Goal: Check status: Check status

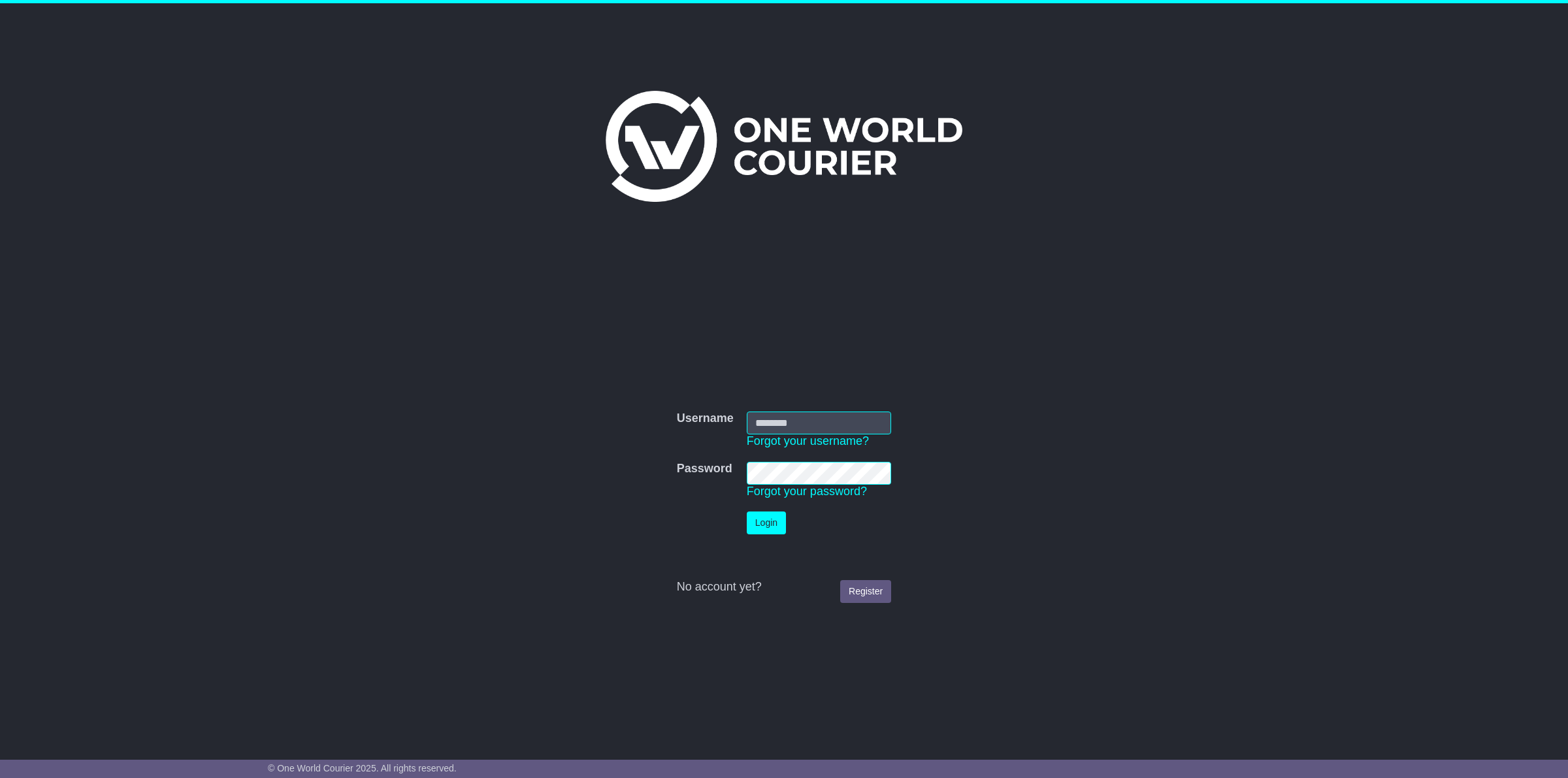
type input "**********"
click at [768, 517] on button "Login" at bounding box center [767, 523] width 39 height 23
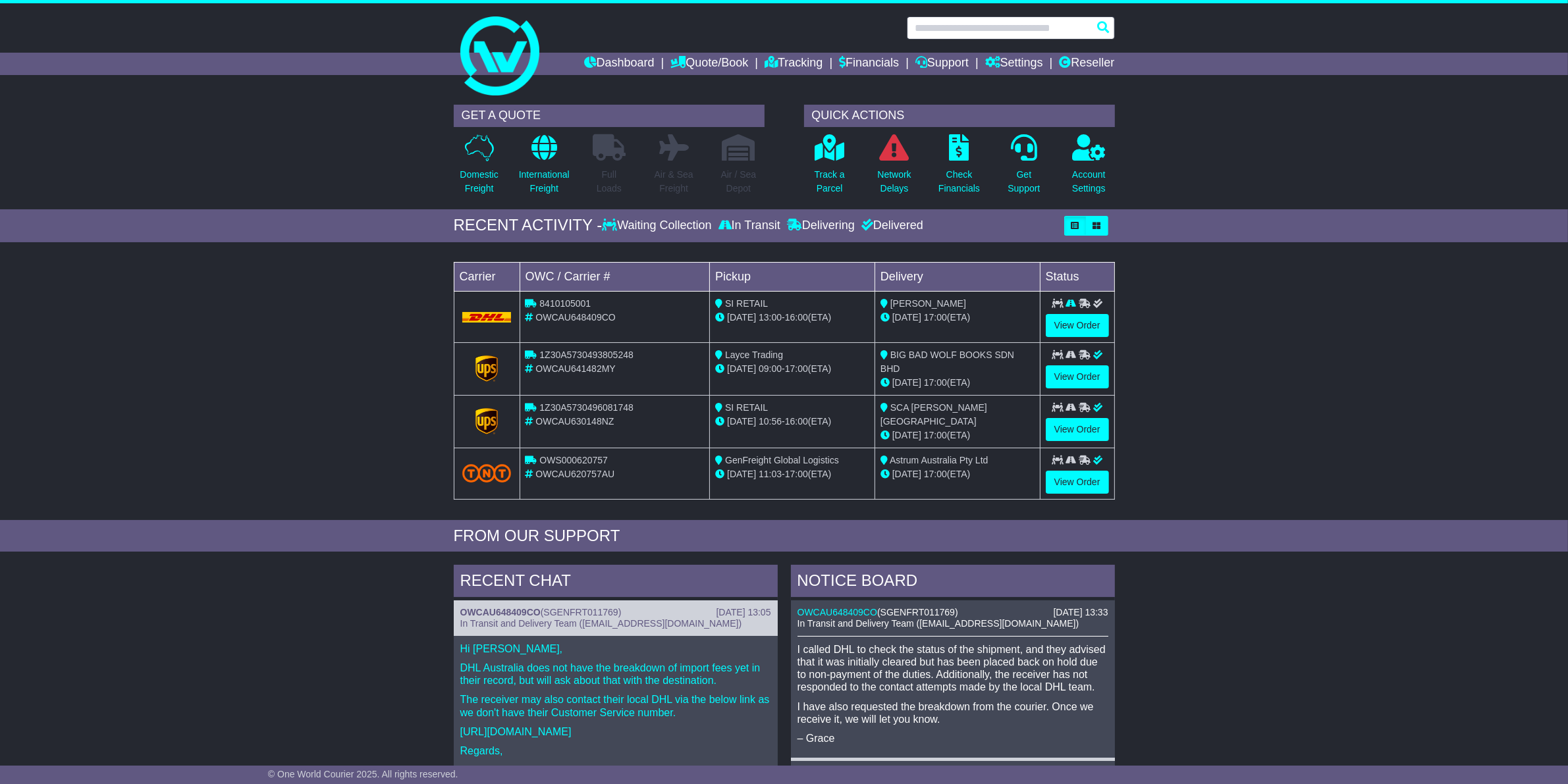
click at [977, 26] on input "text" at bounding box center [1010, 28] width 208 height 23
paste input "**********"
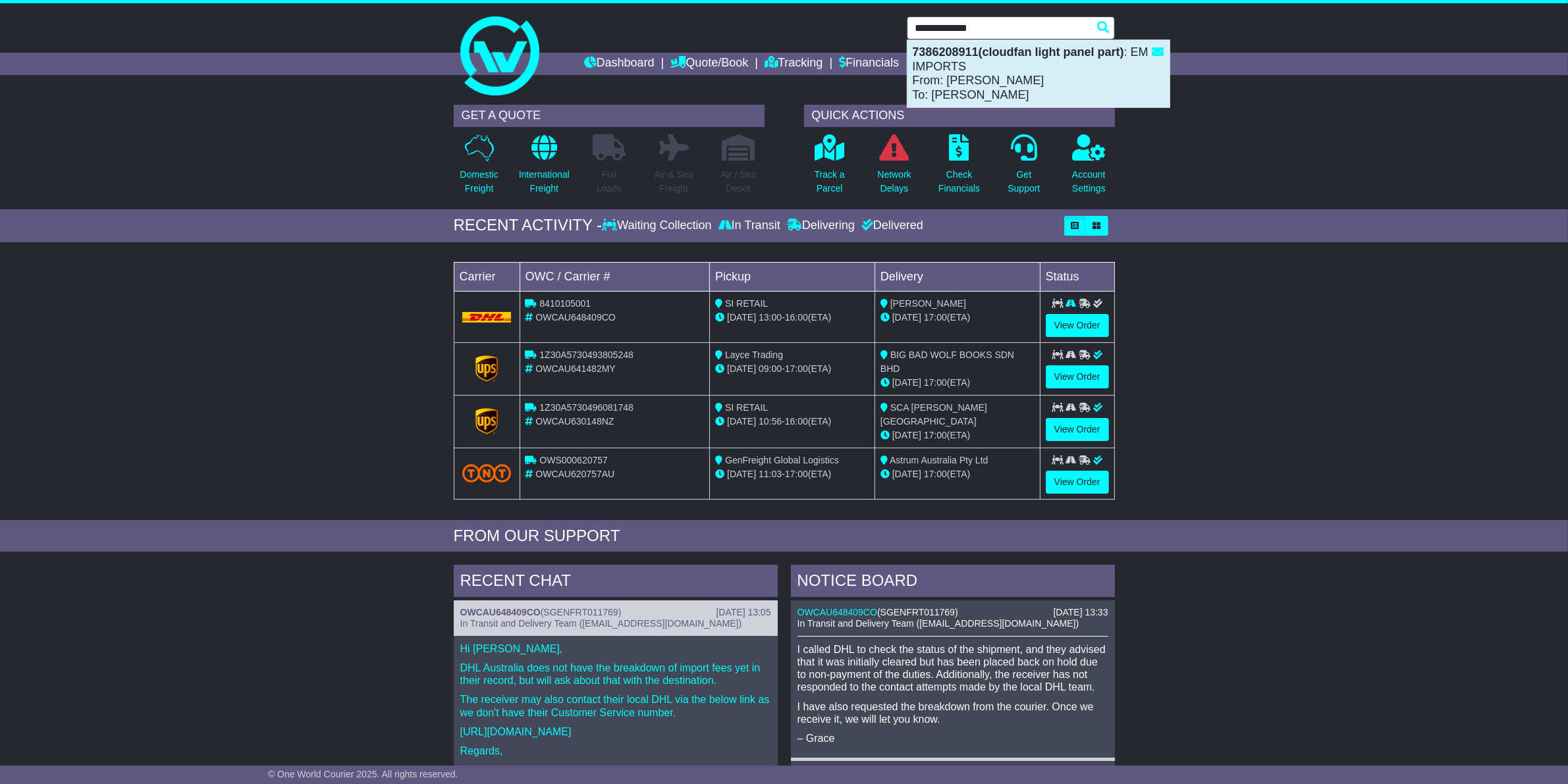
click at [972, 72] on div "7386208911(cloudfan light panel part) : EM IMPORTS From: [PERSON_NAME]: [PERSON…" at bounding box center [1039, 73] width 262 height 67
type input "**********"
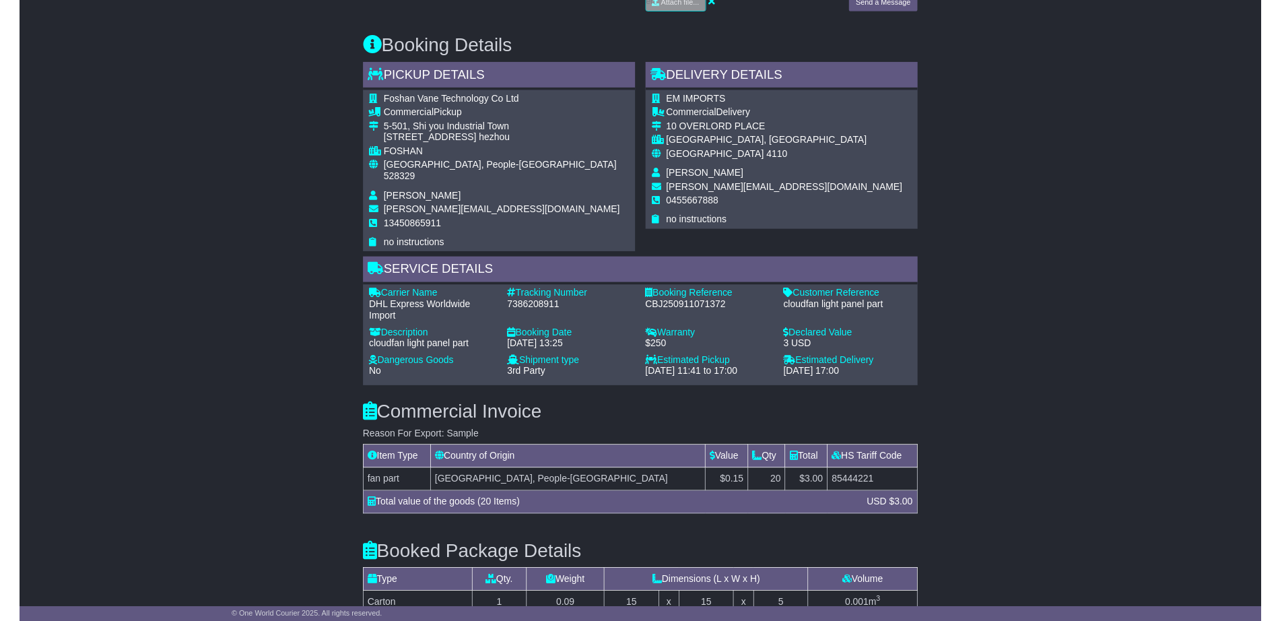
scroll to position [673, 0]
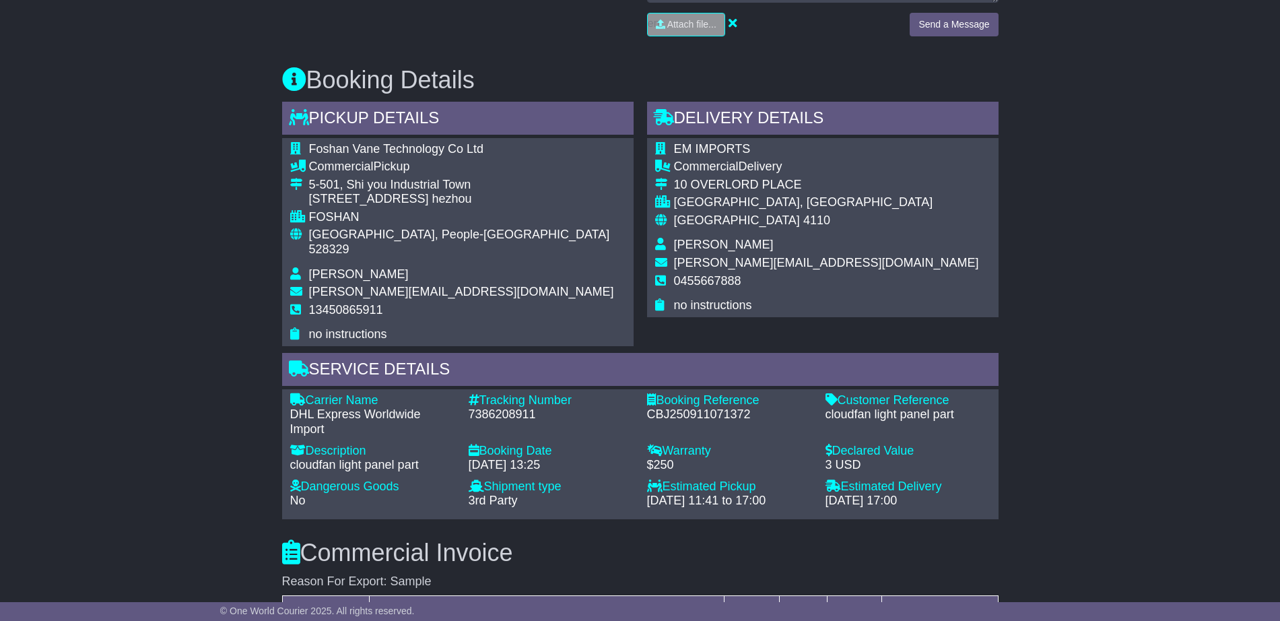
click at [343, 149] on span "Foshan Vane Technology Co Ltd" at bounding box center [396, 148] width 175 height 13
click at [343, 148] on span "Foshan Vane Technology Co Ltd" at bounding box center [396, 148] width 175 height 13
copy span "Foshan"
click at [375, 153] on span "Foshan Vane Technology Co Ltd" at bounding box center [396, 148] width 175 height 13
copy tr "Foshan Vane"
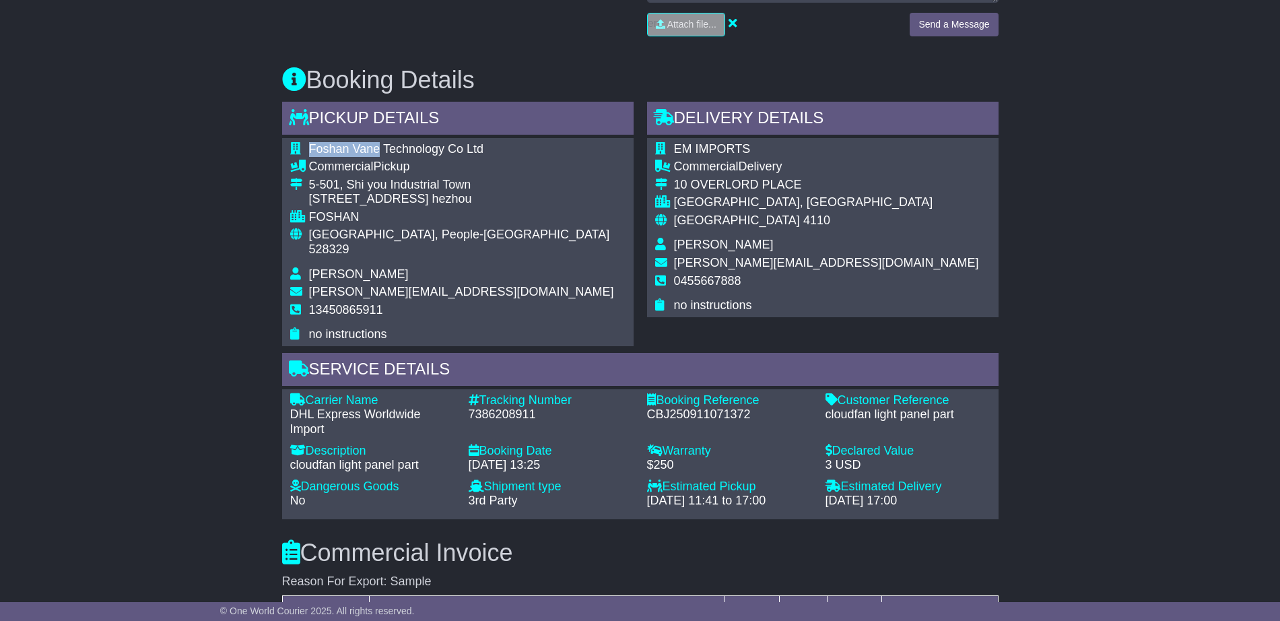
drag, startPoint x: 380, startPoint y: 151, endPoint x: 480, endPoint y: 170, distance: 102.2
click at [296, 152] on tr "Foshan Vane Technology Co Ltd" at bounding box center [457, 151] width 335 height 18
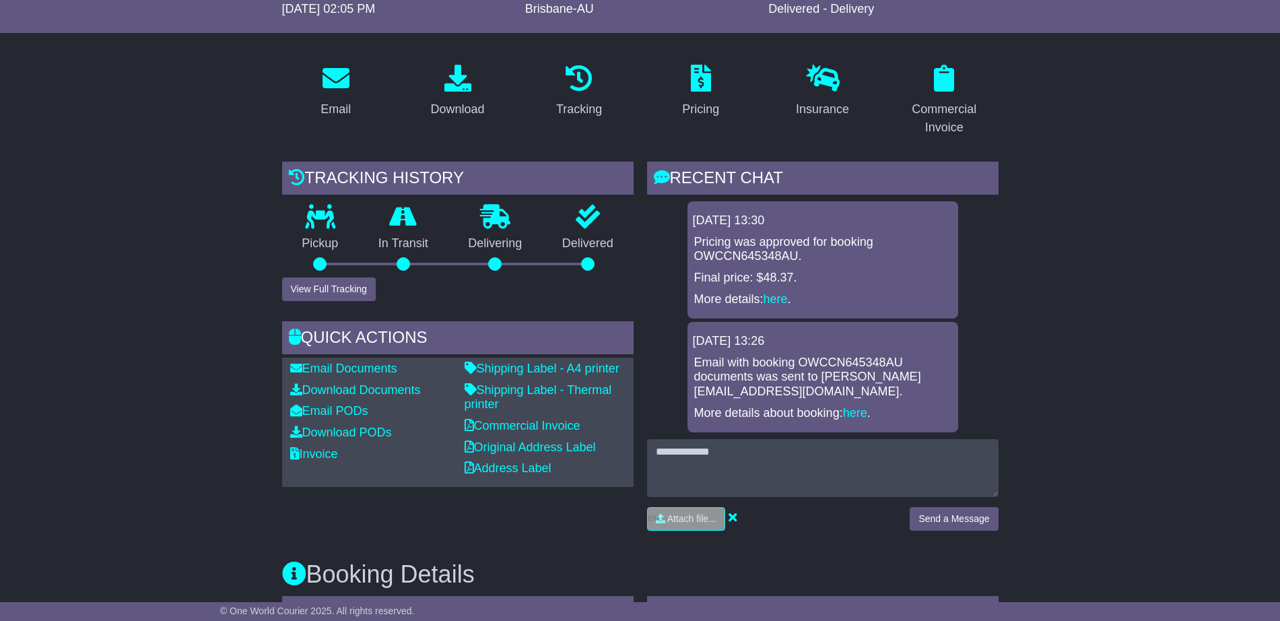
scroll to position [84, 0]
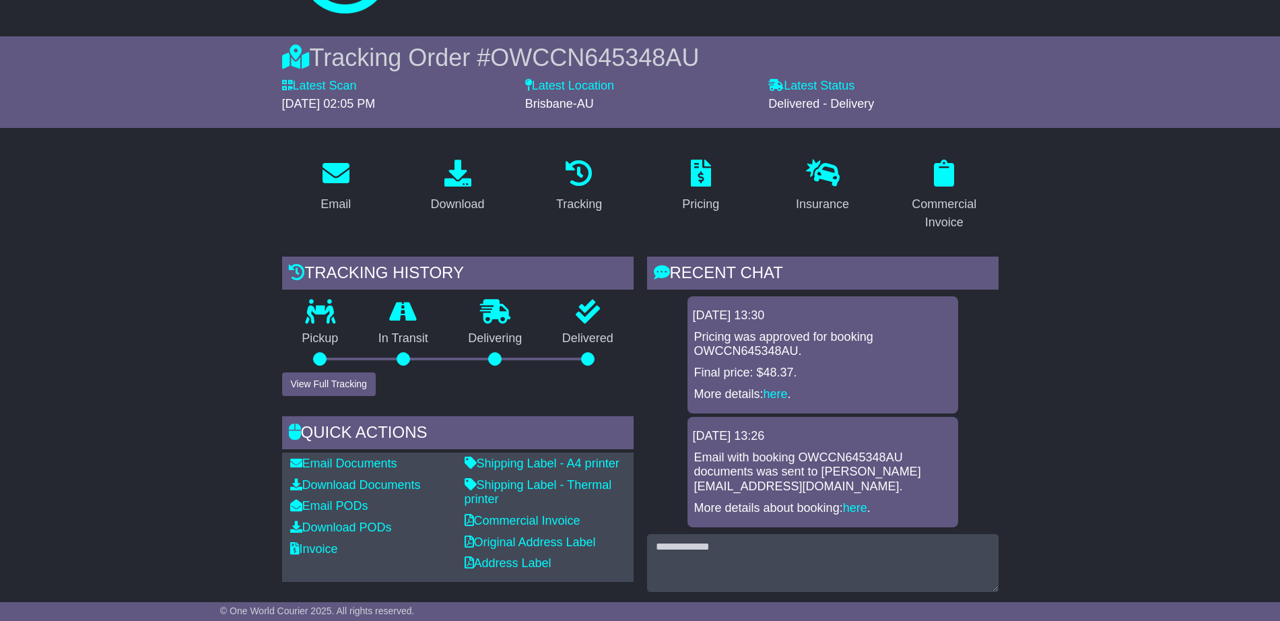
click at [669, 48] on span "OWCCN645348AU" at bounding box center [594, 58] width 209 height 28
drag, startPoint x: 669, startPoint y: 48, endPoint x: 685, endPoint y: 51, distance: 15.8
click at [669, 48] on span "OWCCN645348AU" at bounding box center [594, 58] width 209 height 28
copy span "OWCCN645348AU"
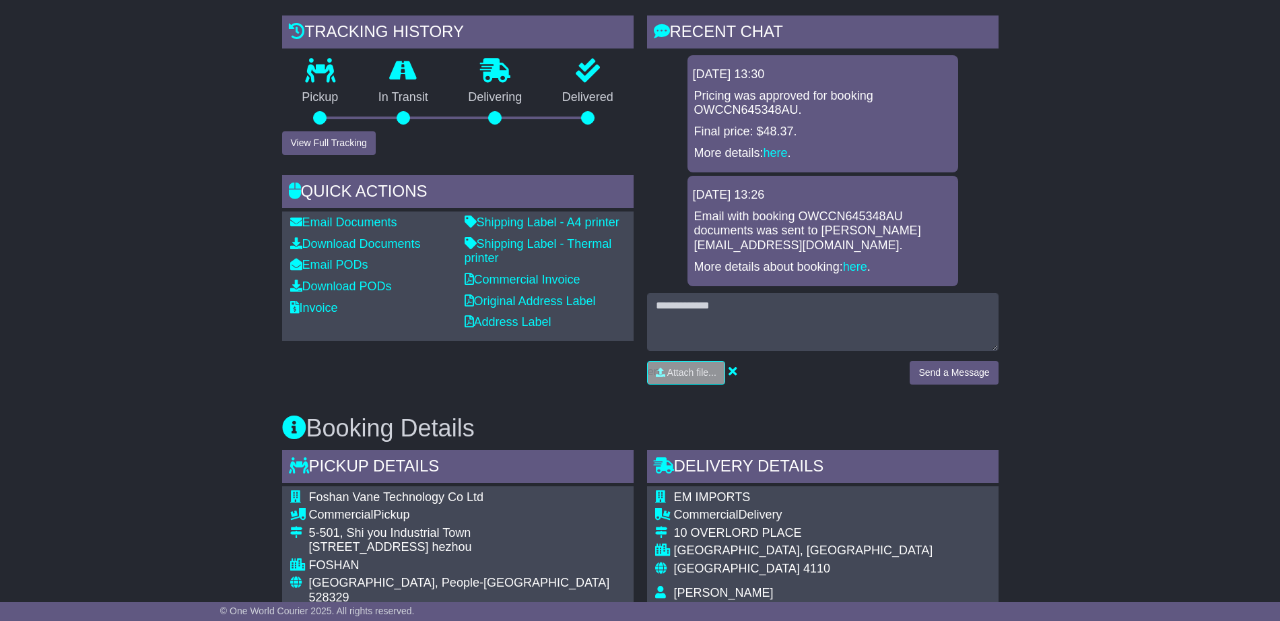
scroll to position [505, 0]
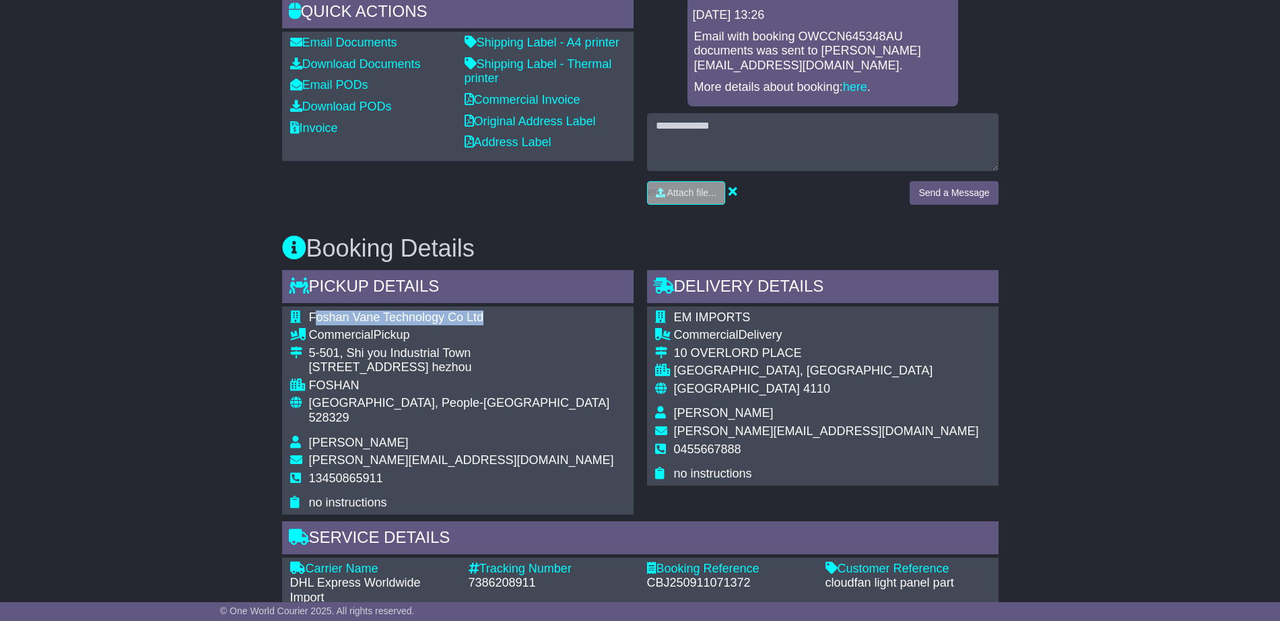
drag, startPoint x: 389, startPoint y: 321, endPoint x: 483, endPoint y: 317, distance: 93.7
click at [483, 317] on span "Foshan Vane Technology Co Ltd" at bounding box center [396, 316] width 175 height 13
copy span "oshan Vane Technology Co Ltd"
click at [312, 315] on span "Foshan Vane Technology Co Ltd" at bounding box center [396, 316] width 175 height 13
copy span "Foshan Vane Technology Co Ltd"
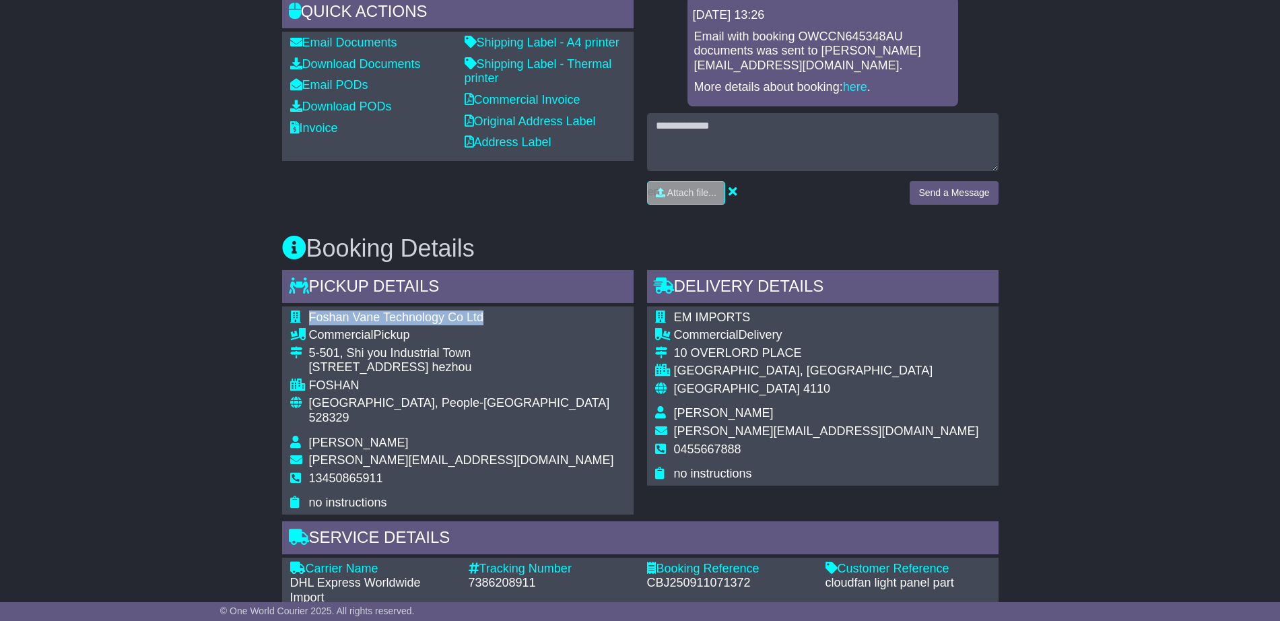
drag, startPoint x: 308, startPoint y: 314, endPoint x: 483, endPoint y: 314, distance: 175.1
click at [483, 314] on td "Foshan Vane Technology Co Ltd" at bounding box center [467, 319] width 316 height 18
drag, startPoint x: 310, startPoint y: 356, endPoint x: 466, endPoint y: 349, distance: 155.7
click at [466, 349] on div "5-501, Shi you Industrial Town" at bounding box center [467, 353] width 316 height 15
copy div "5-501, Shi you Industrial Tow"
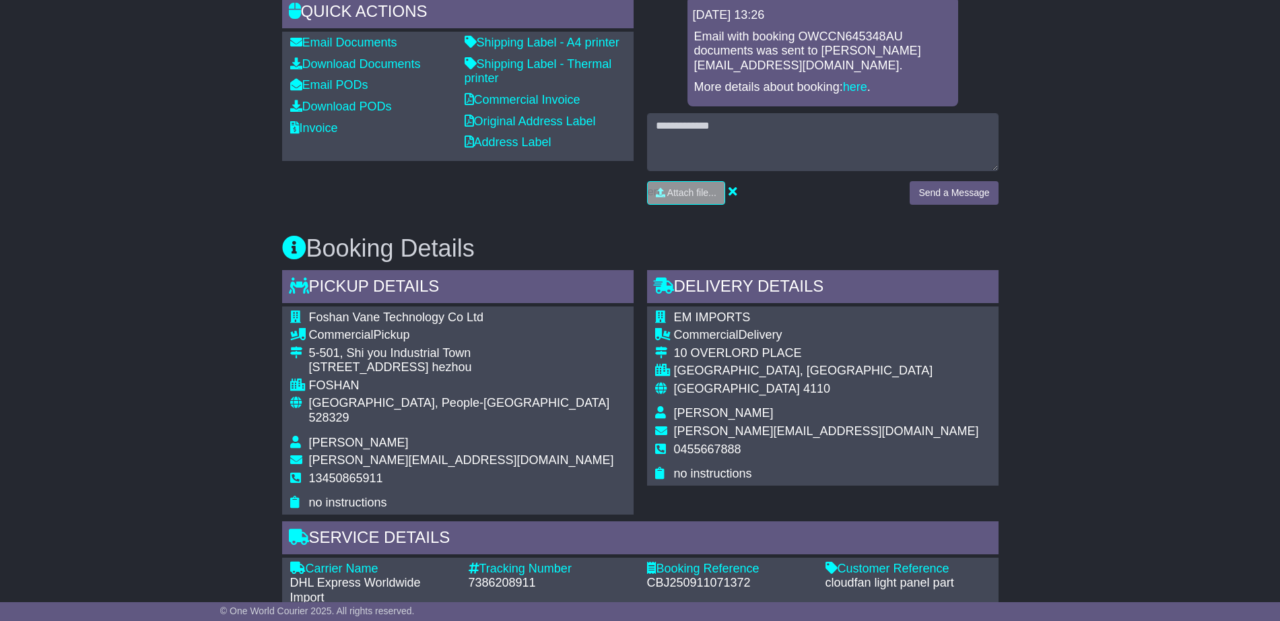
click at [313, 367] on div "No.194 Junyi Road Junan hezhou" at bounding box center [467, 367] width 316 height 15
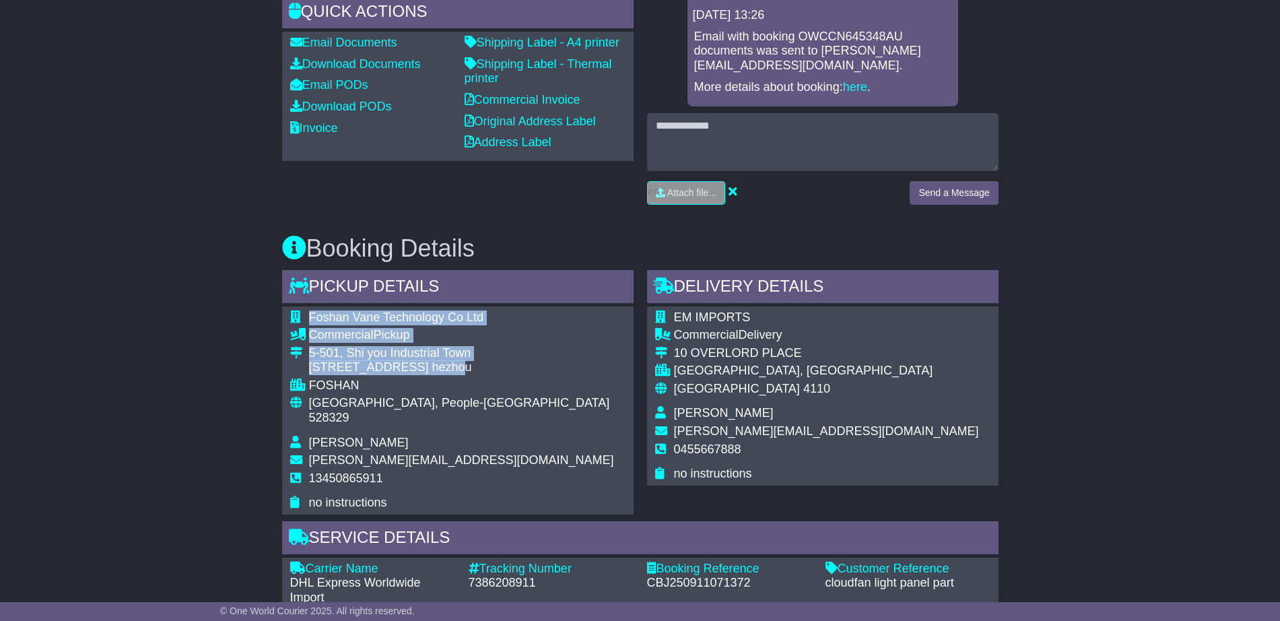
drag, startPoint x: 508, startPoint y: 368, endPoint x: 440, endPoint y: 369, distance: 67.3
click at [440, 369] on div "Foshan Vane Technology Co Ltd Commercial Pickup 5-501, Shi you Industrial Town …" at bounding box center [457, 410] width 351 height 209
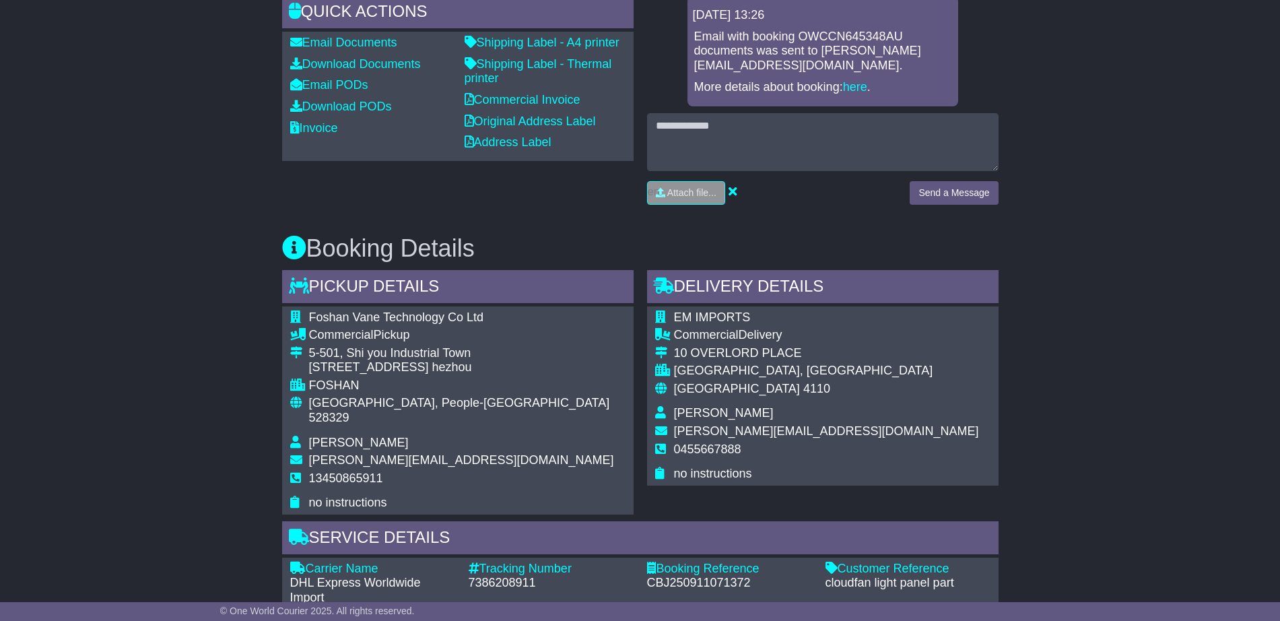
click at [418, 369] on div "No.194 Junyi Road Junan hezhou" at bounding box center [467, 367] width 316 height 15
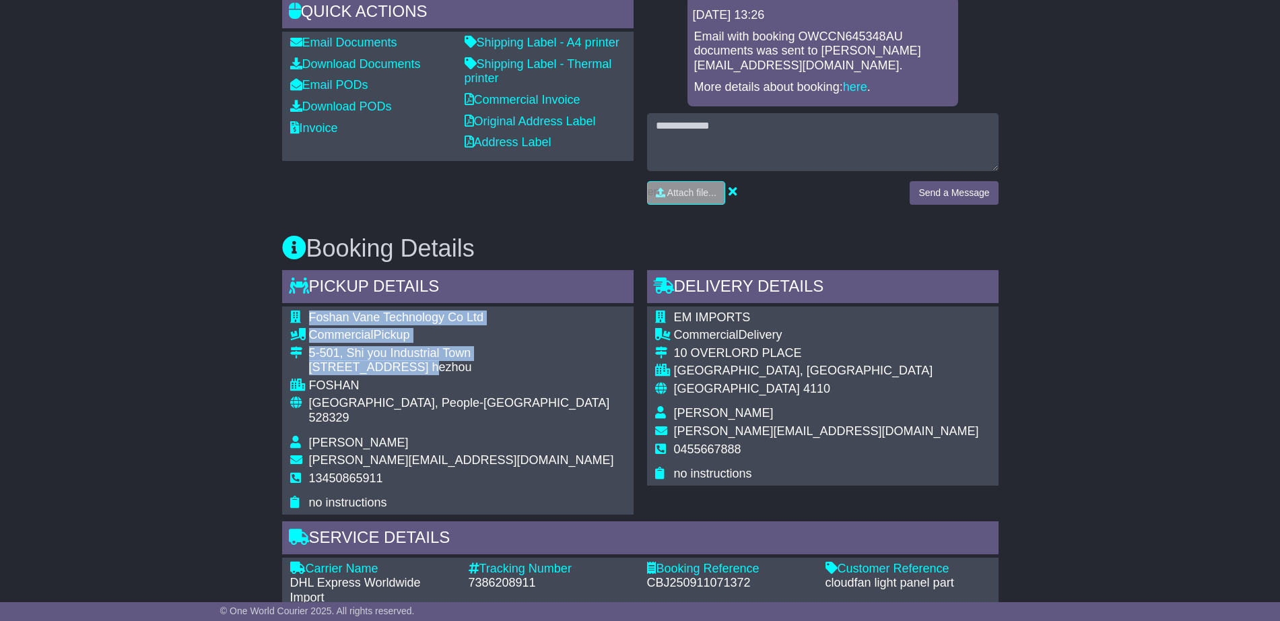
drag, startPoint x: 415, startPoint y: 366, endPoint x: 492, endPoint y: 366, distance: 76.1
click at [492, 366] on div "Foshan Vane Technology Co Ltd Commercial Pickup 5-501, Shi you Industrial Town …" at bounding box center [457, 410] width 351 height 209
copy table "Foshan Vane Technology Co Ltd Commercial Pickup 5-501, Shi you Industrial Town …"
click at [490, 365] on div "No.194 Junyi Road Junan hezhou" at bounding box center [467, 367] width 316 height 15
click at [494, 364] on div "Foshan Vane Technology Co Ltd Commercial Pickup 5-501, Shi you Industrial Town …" at bounding box center [457, 410] width 351 height 209
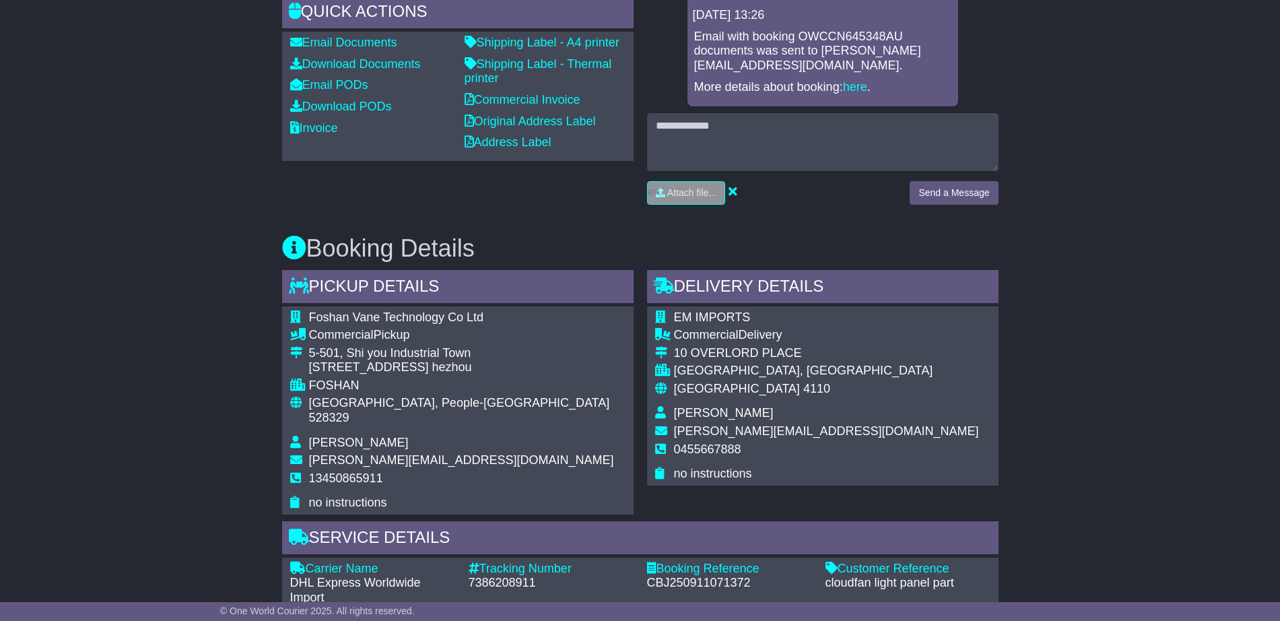
click at [345, 379] on div "FOSHAN" at bounding box center [467, 385] width 316 height 15
click at [337, 384] on div "FOSHAN" at bounding box center [467, 385] width 316 height 15
copy div "FOSHAN"
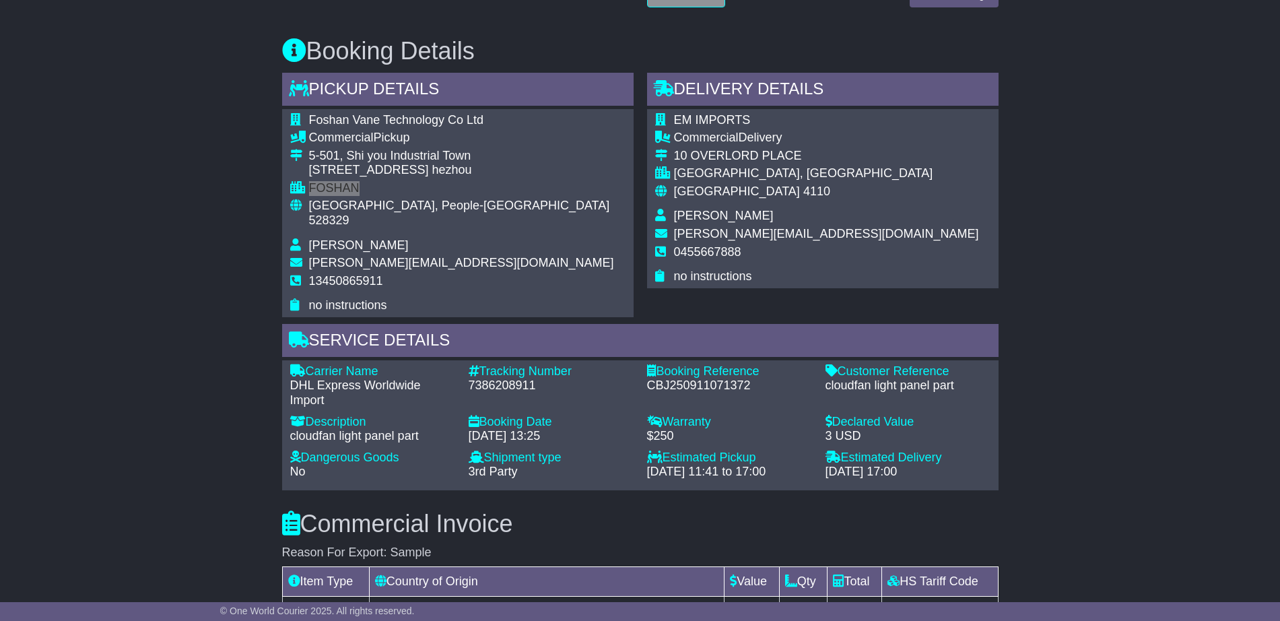
scroll to position [673, 0]
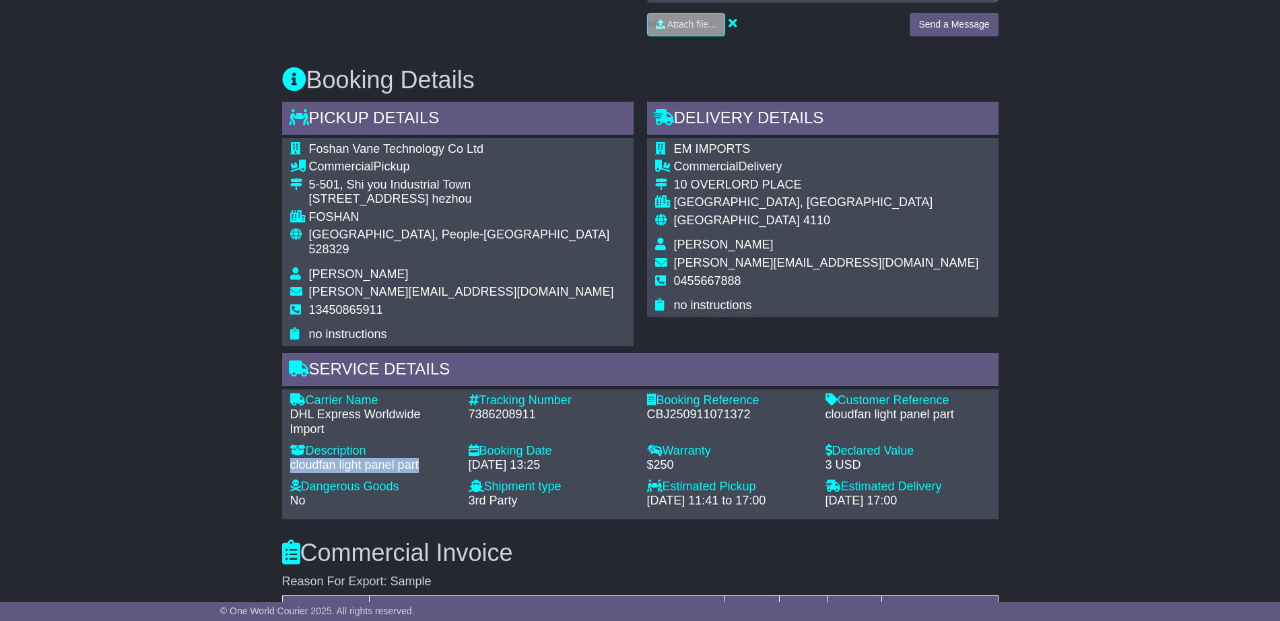
drag, startPoint x: 292, startPoint y: 449, endPoint x: 420, endPoint y: 446, distance: 128.0
click at [420, 446] on div "Description - cloudfan light panel part" at bounding box center [372, 462] width 178 height 36
copy div "cloudfan light panel part"
drag, startPoint x: 954, startPoint y: 399, endPoint x: 818, endPoint y: 399, distance: 136.0
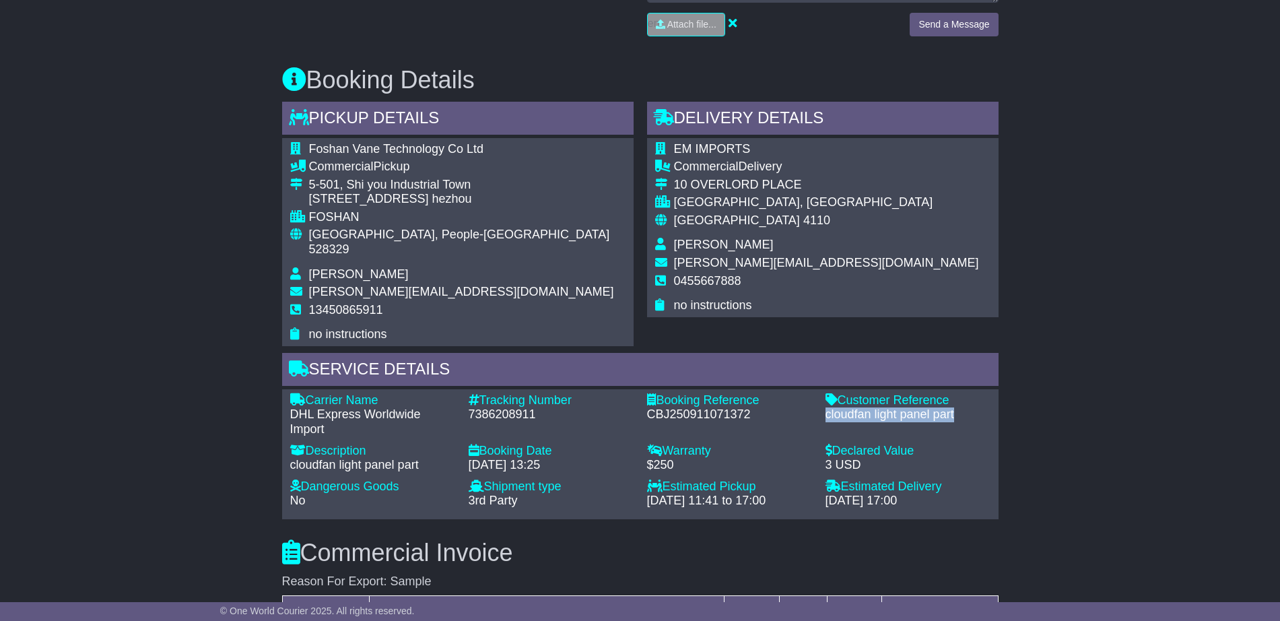
click at [819, 399] on div "Customer Reference - cloudfan light panel part" at bounding box center [908, 415] width 178 height 44
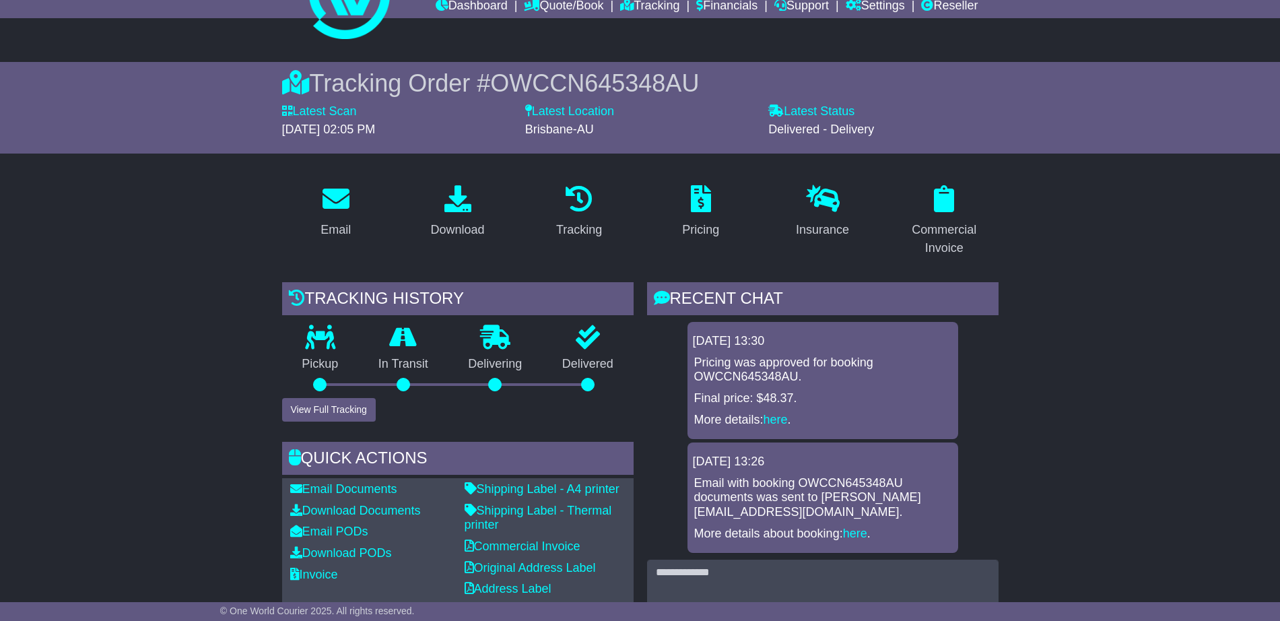
scroll to position [0, 0]
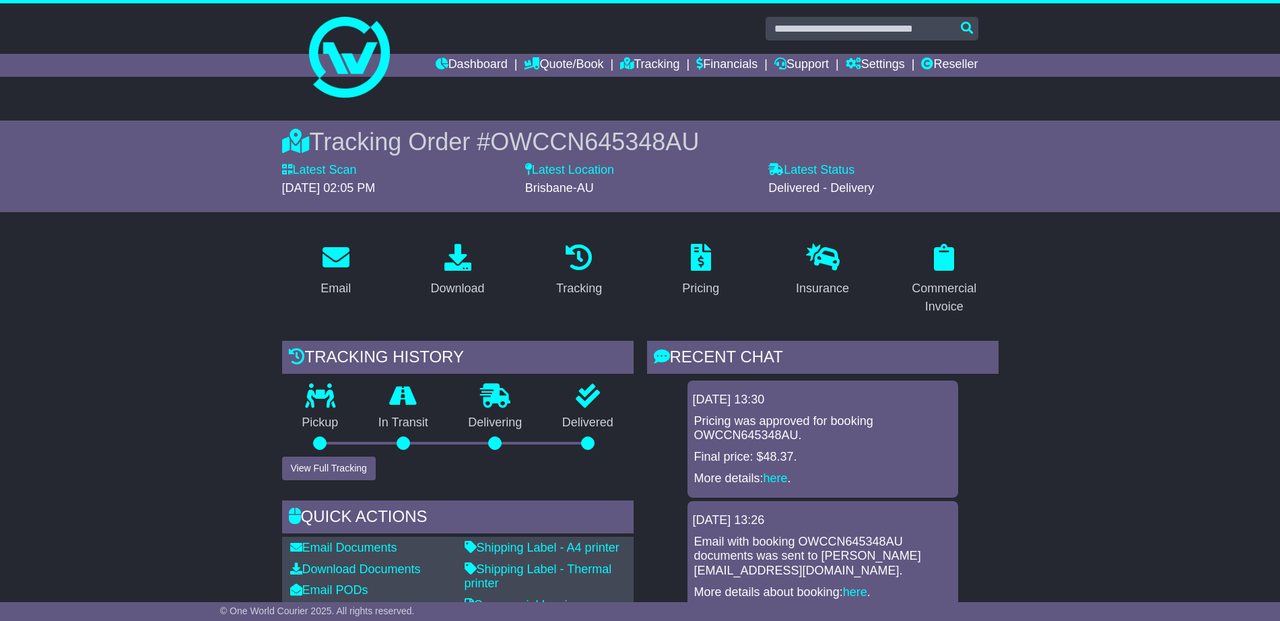
click at [612, 135] on span "OWCCN645348AU" at bounding box center [594, 142] width 209 height 28
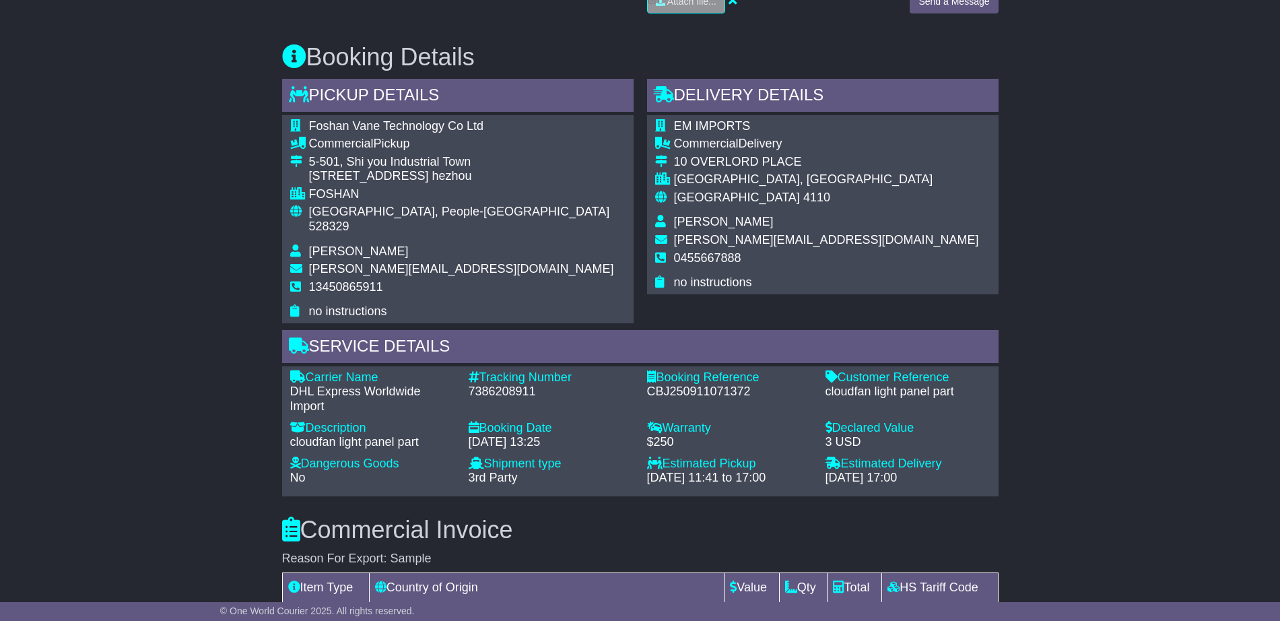
scroll to position [842, 0]
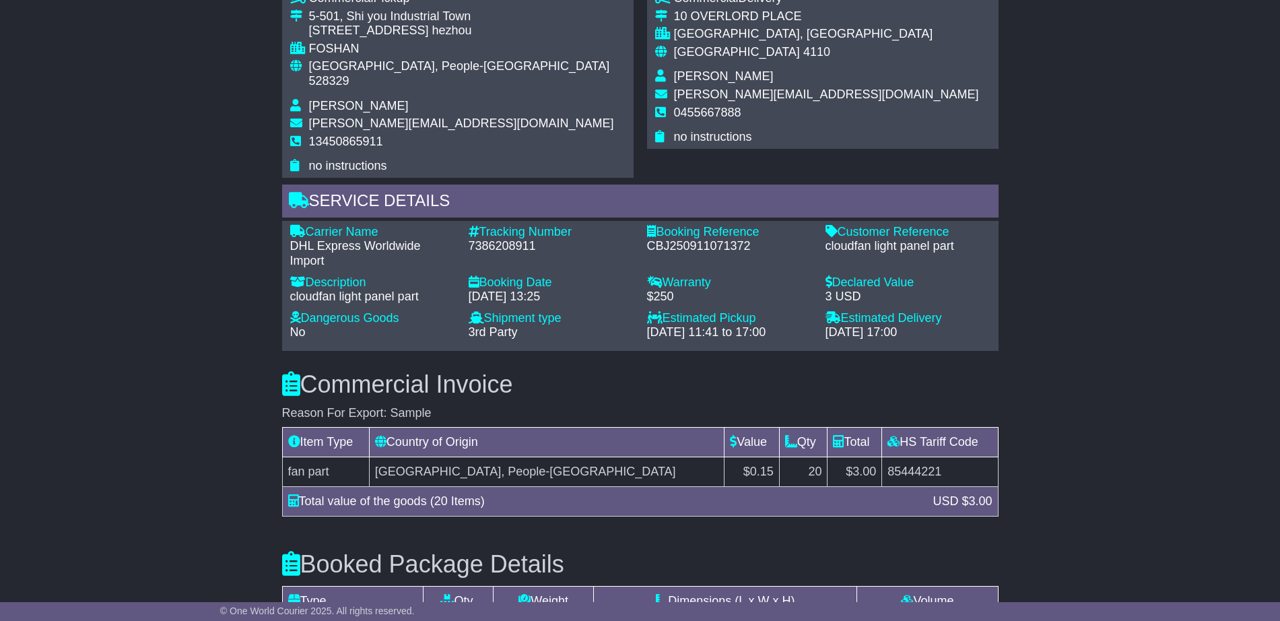
click at [492, 239] on div "7386208911" at bounding box center [551, 246] width 165 height 15
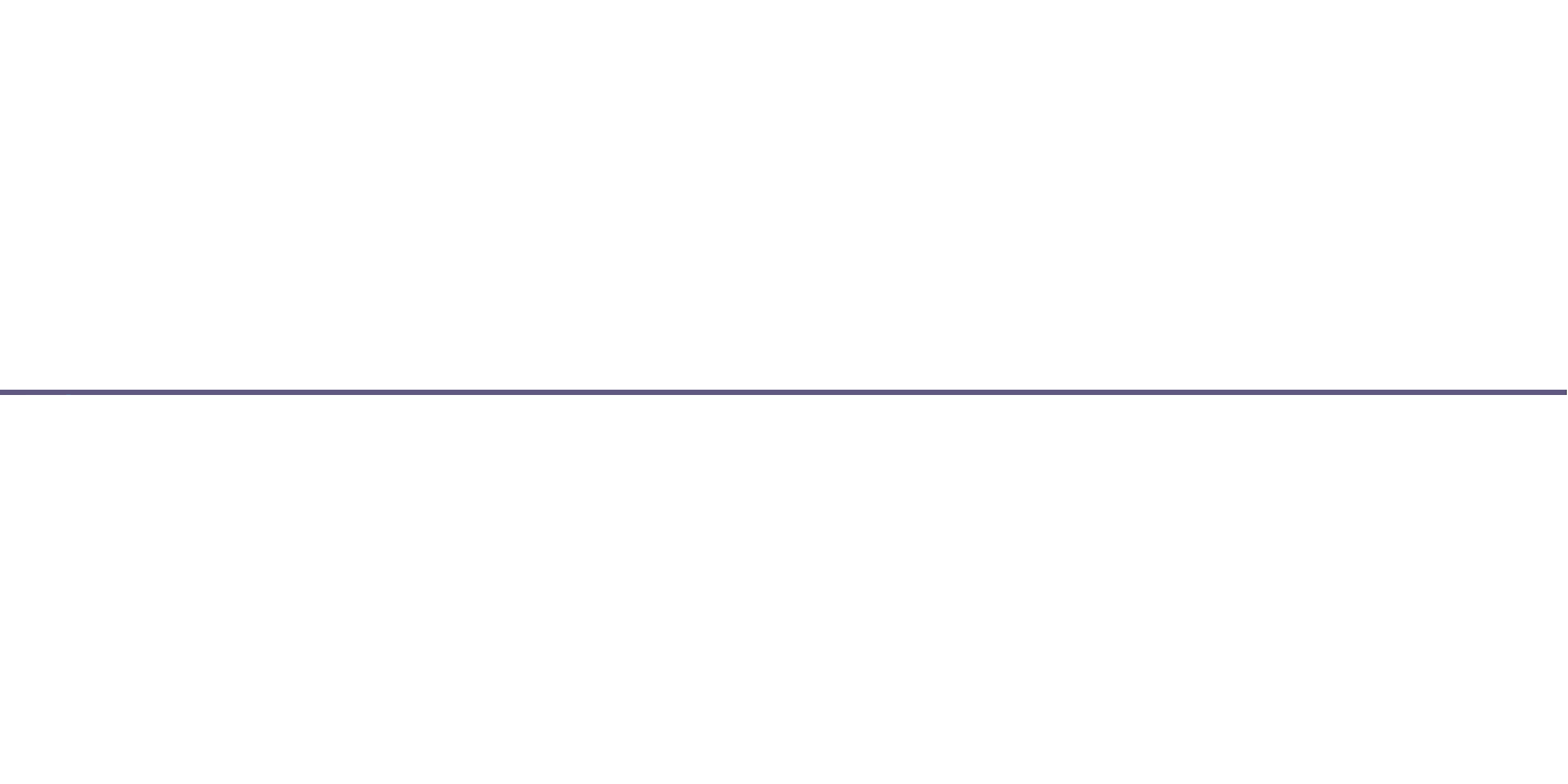
scroll to position [1045, 0]
